Goal: Task Accomplishment & Management: Manage account settings

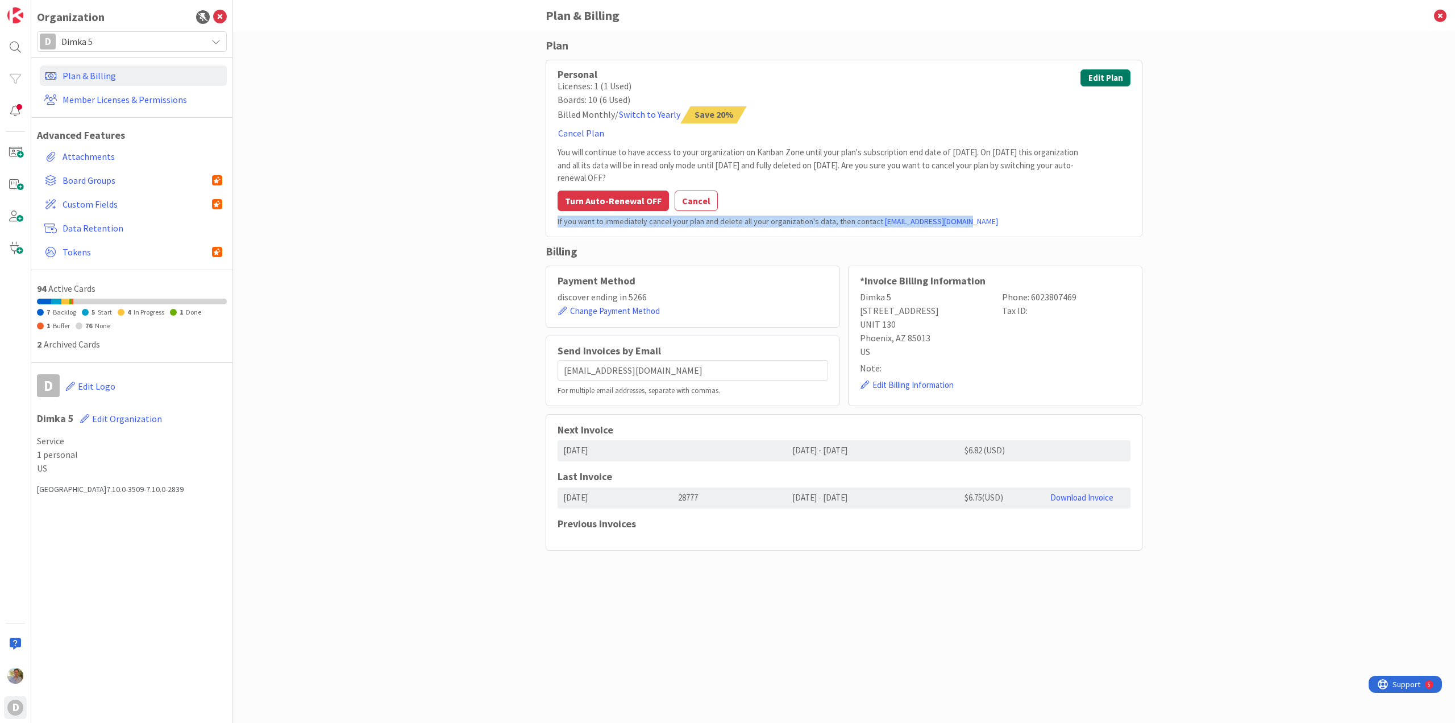
click at [1113, 80] on button "Edit Plan" at bounding box center [1106, 77] width 50 height 17
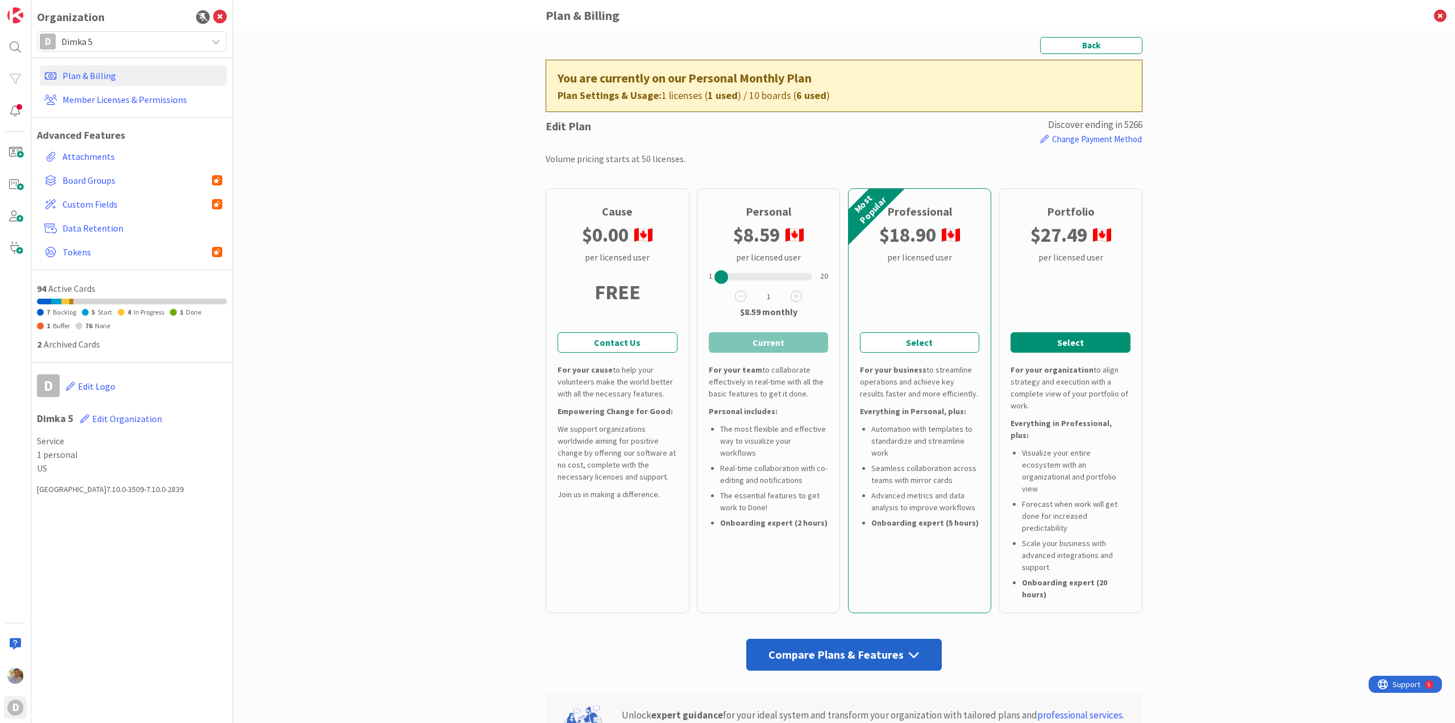
click at [1046, 339] on button "Select" at bounding box center [1071, 342] width 120 height 20
click at [1094, 300] on icon at bounding box center [1098, 296] width 11 height 11
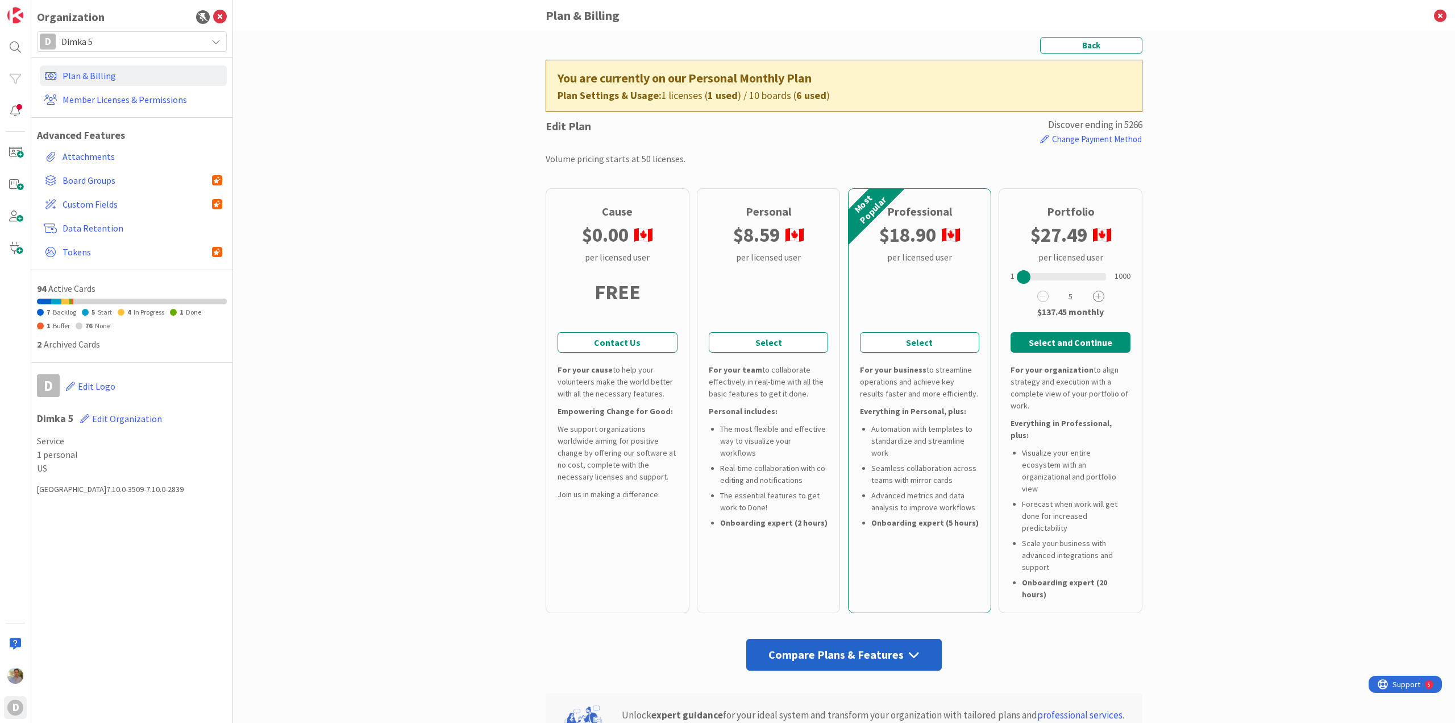
click at [1094, 300] on icon at bounding box center [1098, 296] width 11 height 11
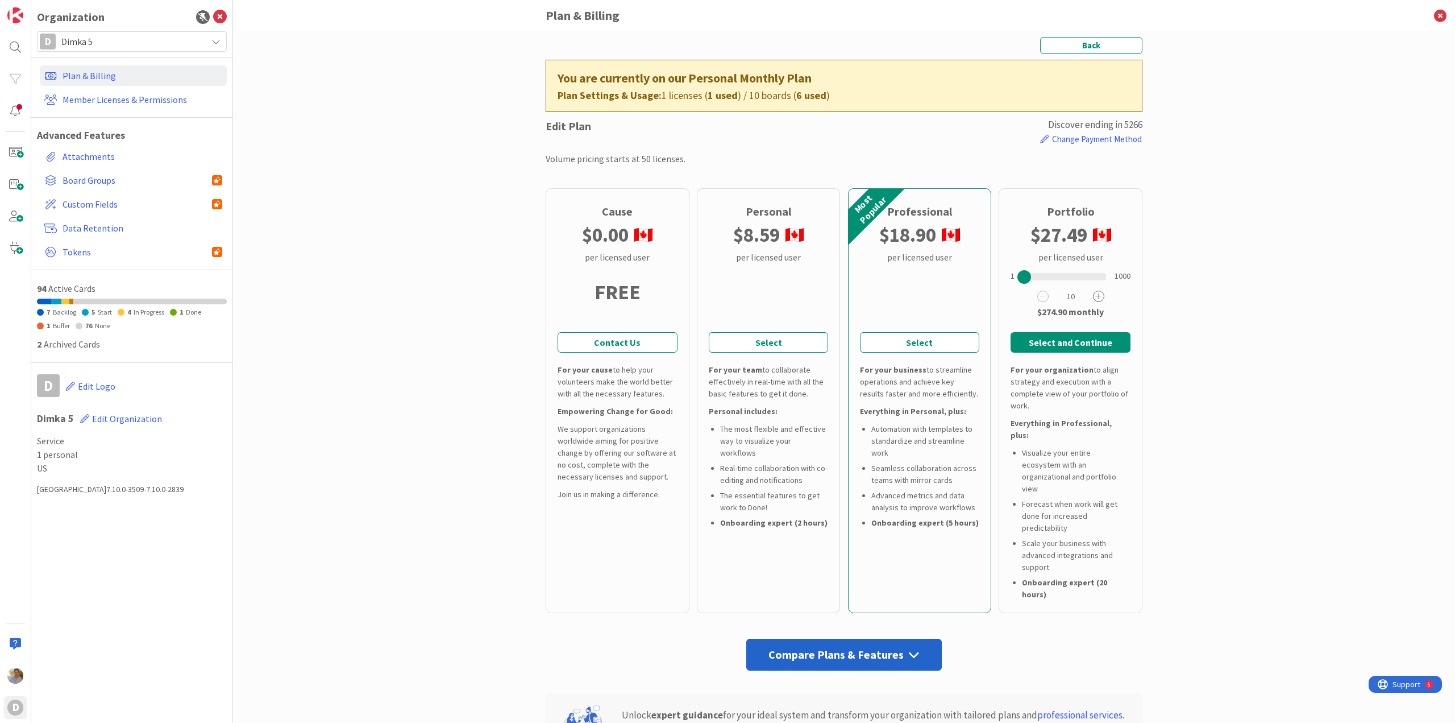
click at [1094, 300] on icon at bounding box center [1098, 296] width 11 height 11
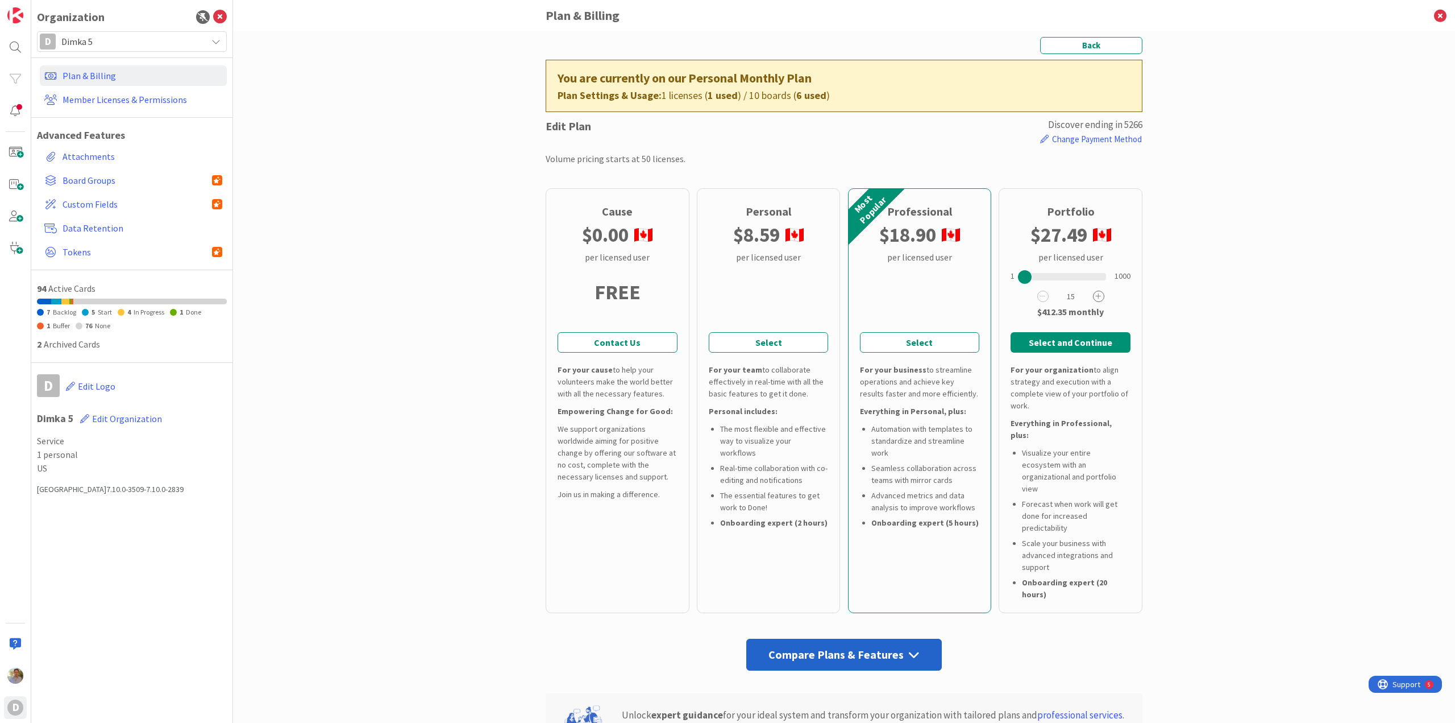
click at [1094, 300] on icon at bounding box center [1098, 296] width 11 height 11
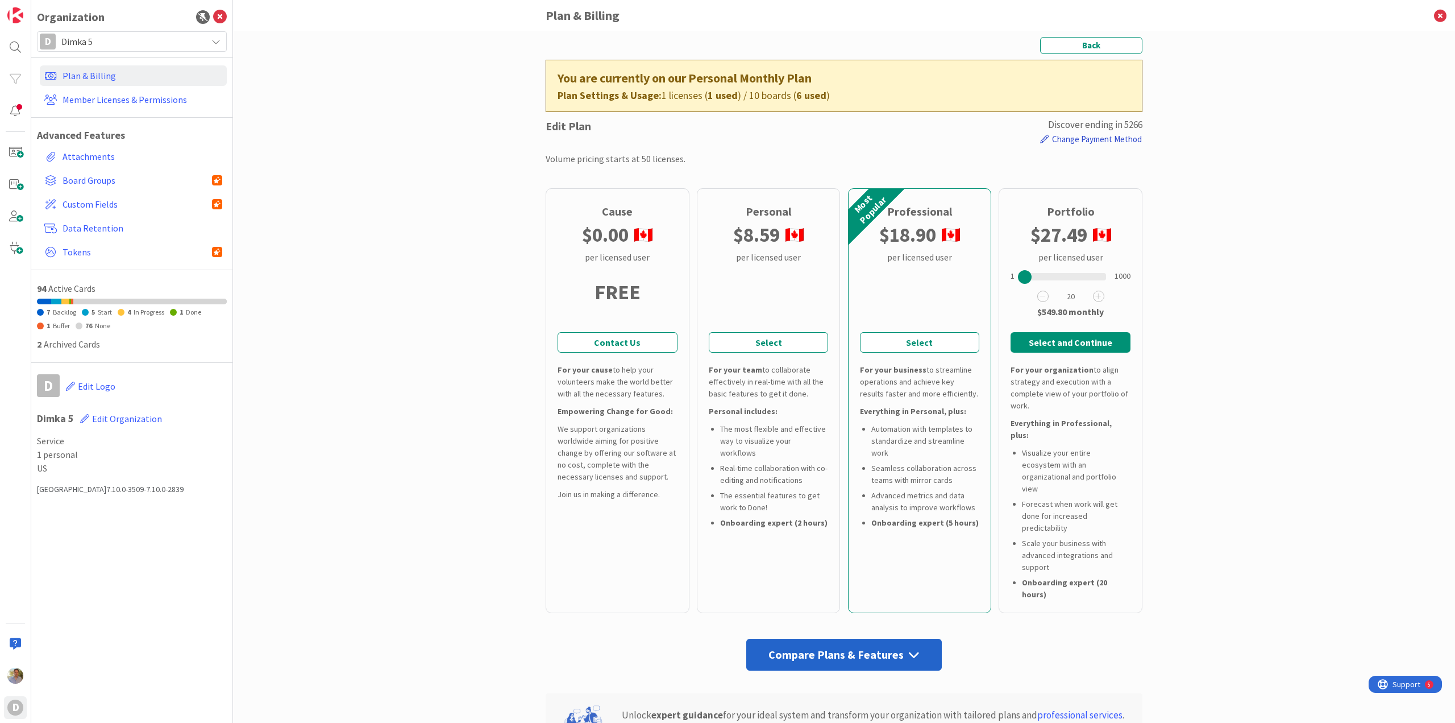
click at [1065, 137] on button "Change Payment Method" at bounding box center [1091, 139] width 103 height 14
